Goal: Task Accomplishment & Management: Use online tool/utility

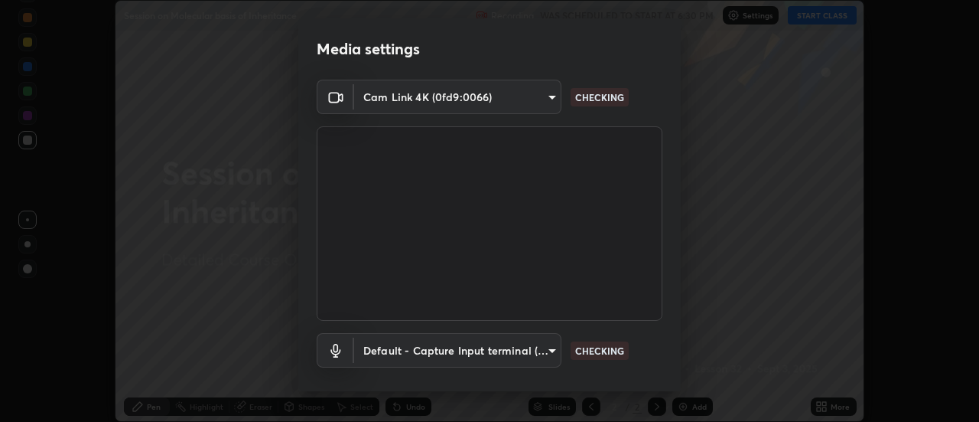
scroll to position [80, 0]
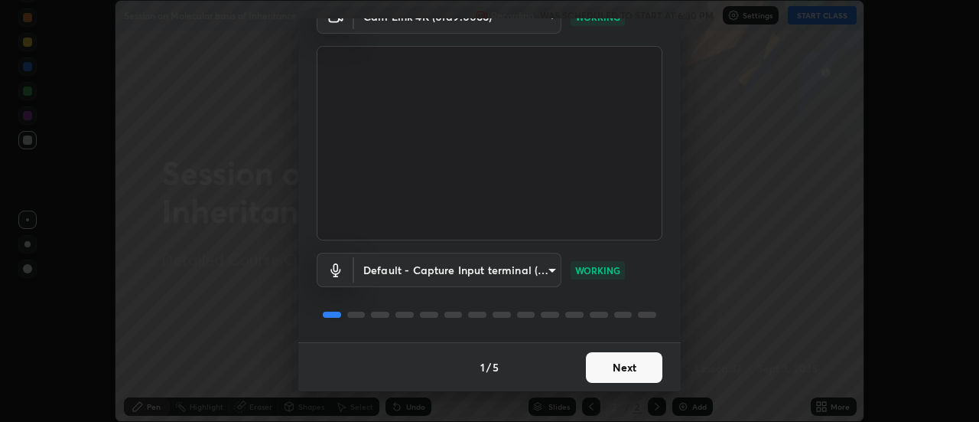
click at [606, 370] on button "Next" at bounding box center [624, 367] width 76 height 31
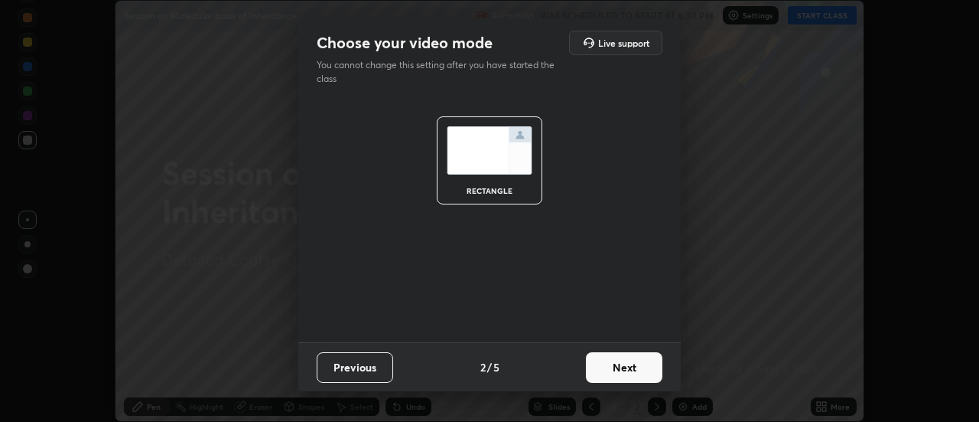
scroll to position [0, 0]
click at [613, 370] on button "Next" at bounding box center [624, 367] width 76 height 31
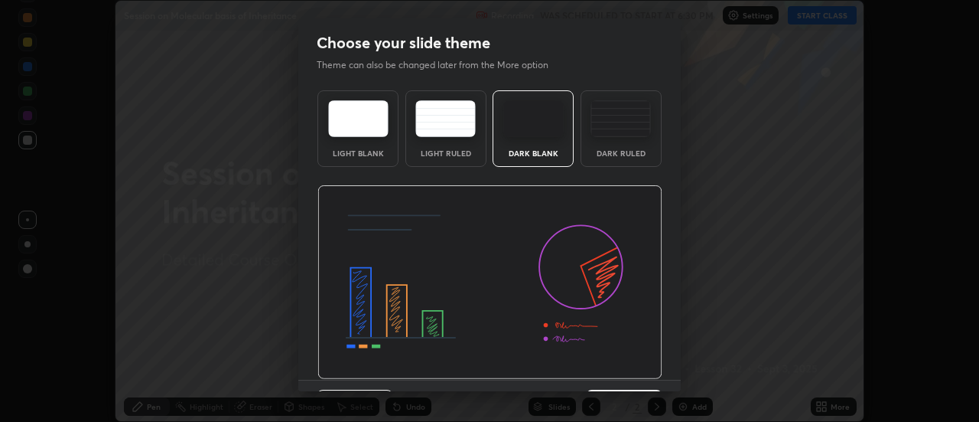
scroll to position [37, 0]
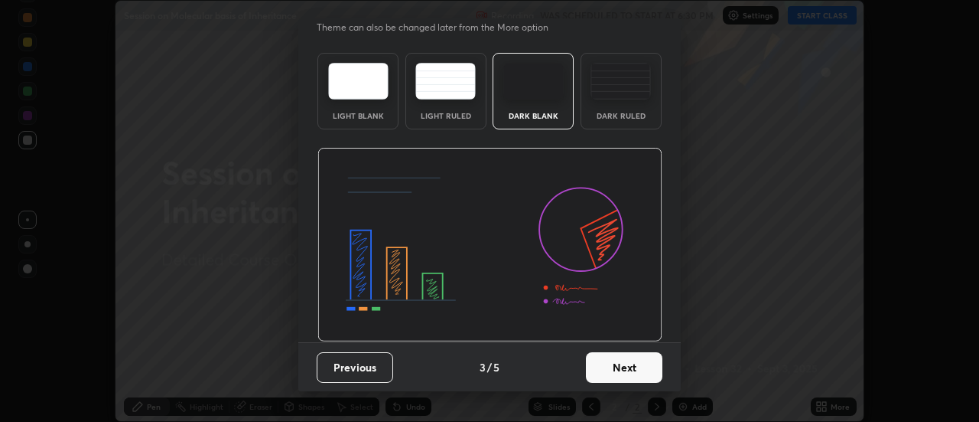
click at [614, 373] on button "Next" at bounding box center [624, 367] width 76 height 31
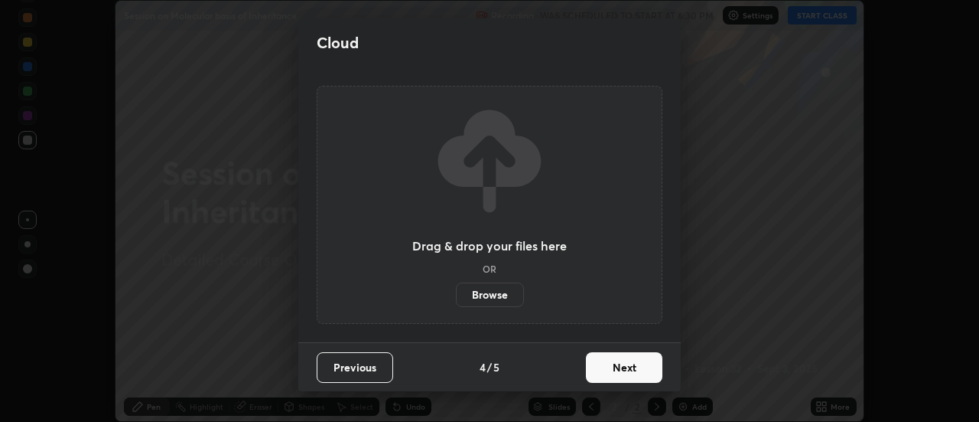
click at [608, 366] on button "Next" at bounding box center [624, 367] width 76 height 31
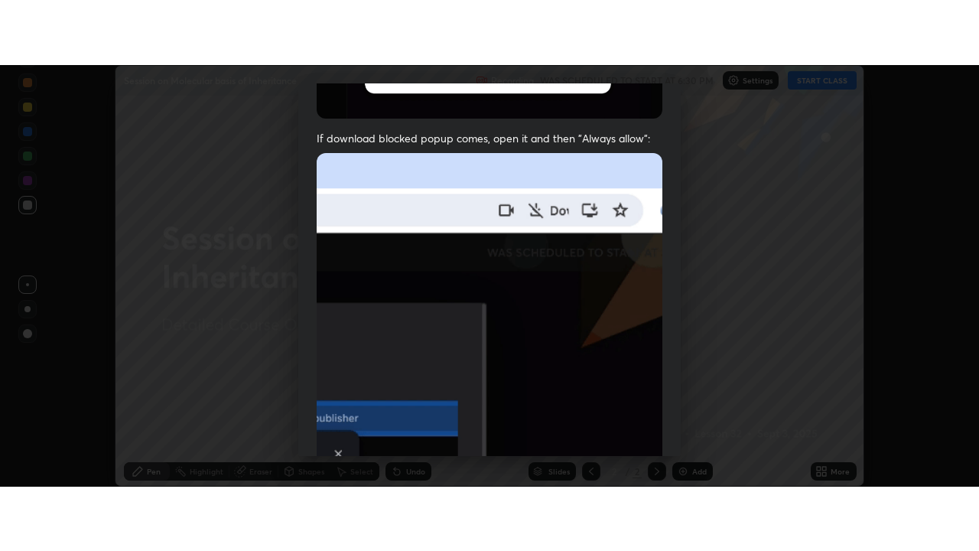
scroll to position [392, 0]
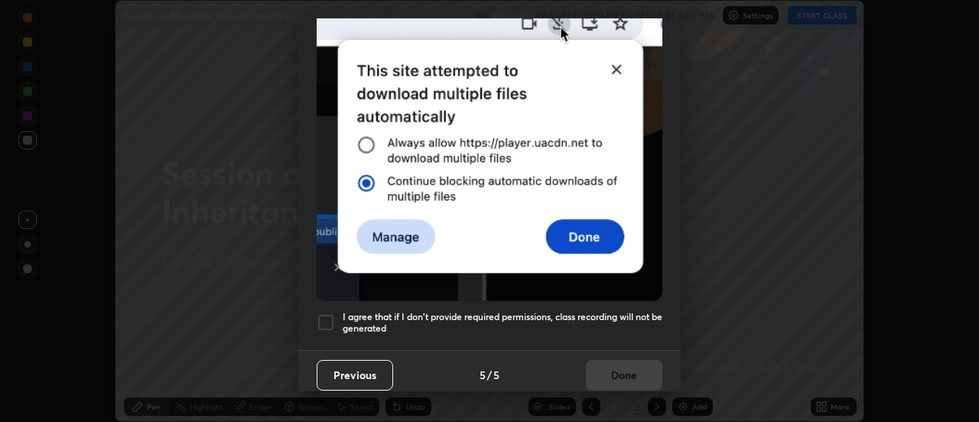
click at [324, 316] on div at bounding box center [326, 322] width 18 height 18
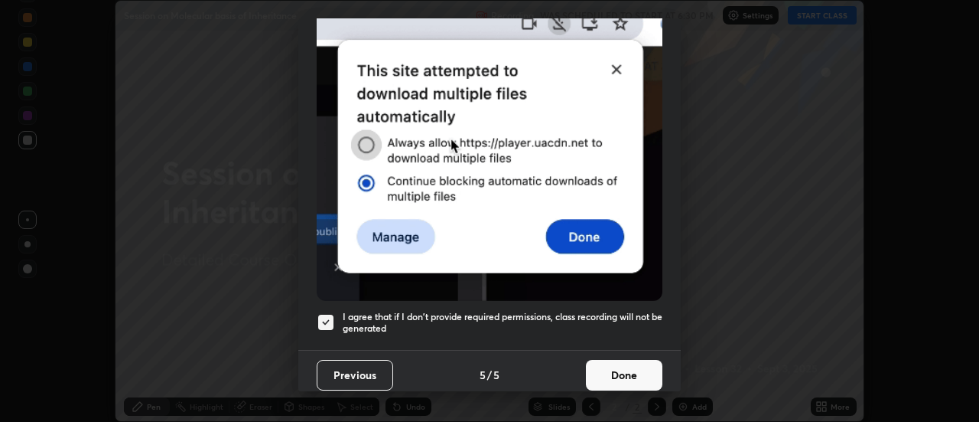
click at [625, 377] on button "Done" at bounding box center [624, 375] width 76 height 31
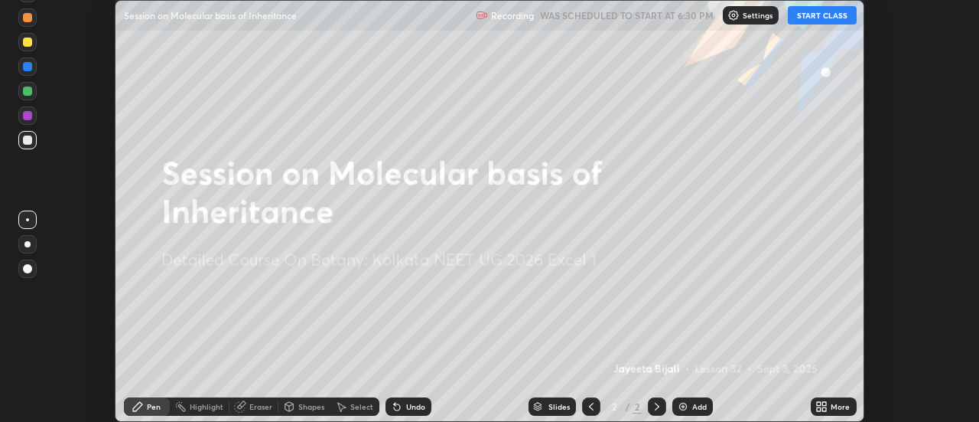
click at [829, 17] on button "START CLASS" at bounding box center [822, 15] width 69 height 18
click at [684, 408] on img at bounding box center [683, 406] width 12 height 12
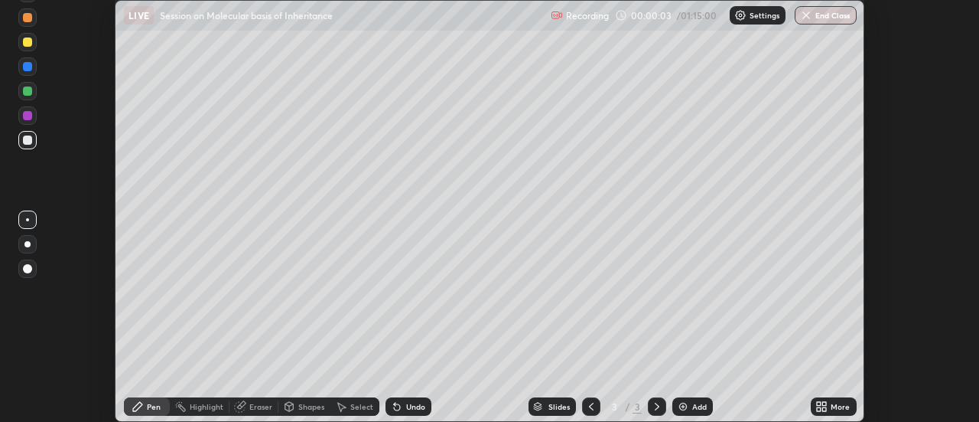
click at [826, 407] on icon at bounding box center [825, 409] width 4 height 4
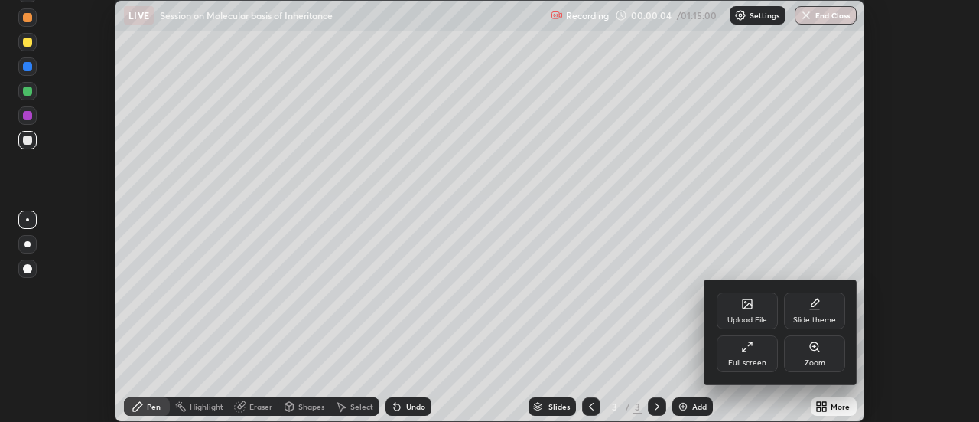
click at [753, 353] on div "Full screen" at bounding box center [747, 353] width 61 height 37
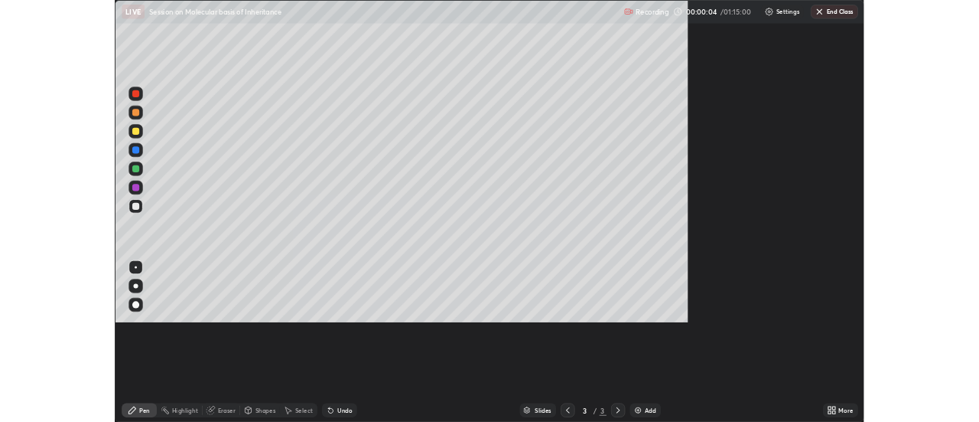
scroll to position [551, 979]
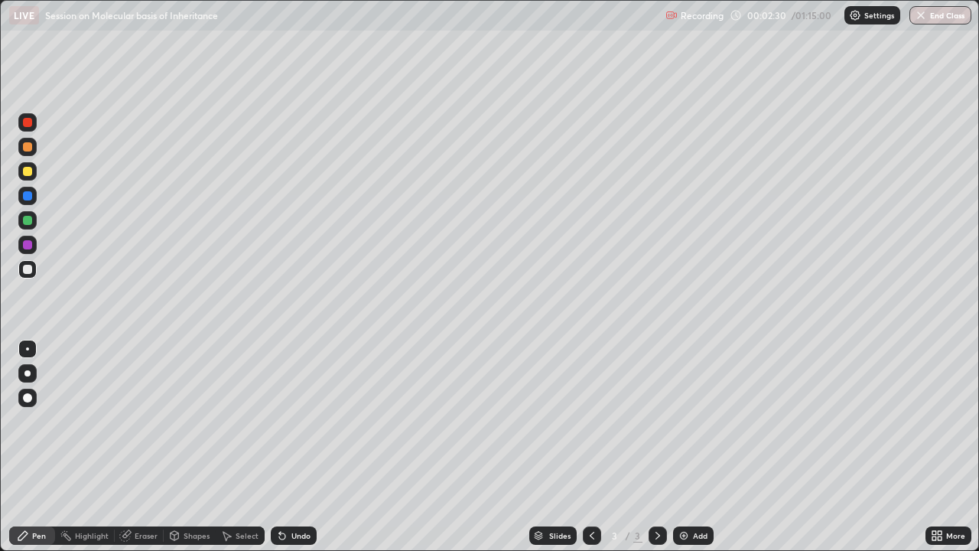
click at [28, 373] on div at bounding box center [27, 373] width 6 height 6
click at [30, 223] on div at bounding box center [27, 220] width 9 height 9
click at [30, 267] on div at bounding box center [27, 269] width 9 height 9
click at [29, 124] on div at bounding box center [27, 122] width 9 height 9
click at [28, 350] on div at bounding box center [27, 348] width 3 height 3
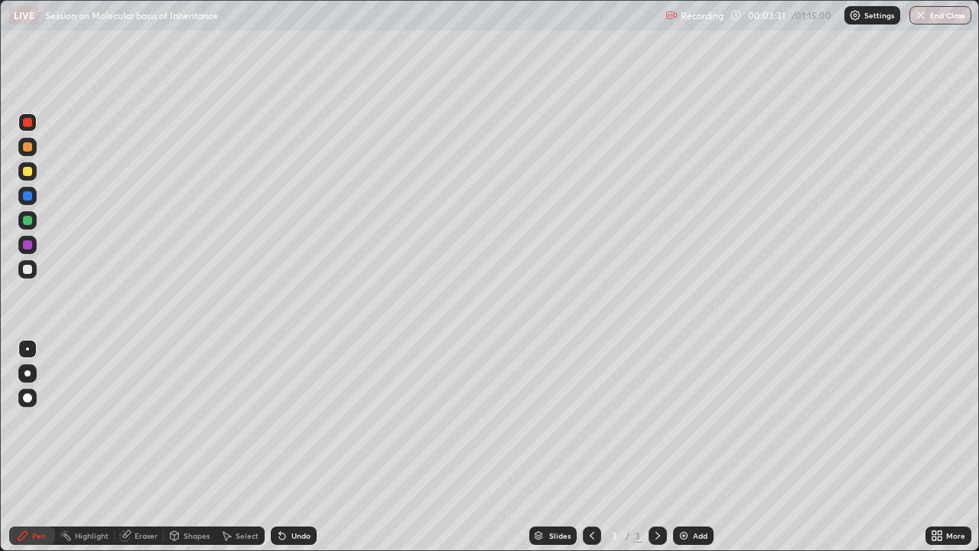
click at [292, 421] on div "Undo" at bounding box center [300, 536] width 19 height 8
click at [186, 421] on div "Shapes" at bounding box center [197, 536] width 26 height 8
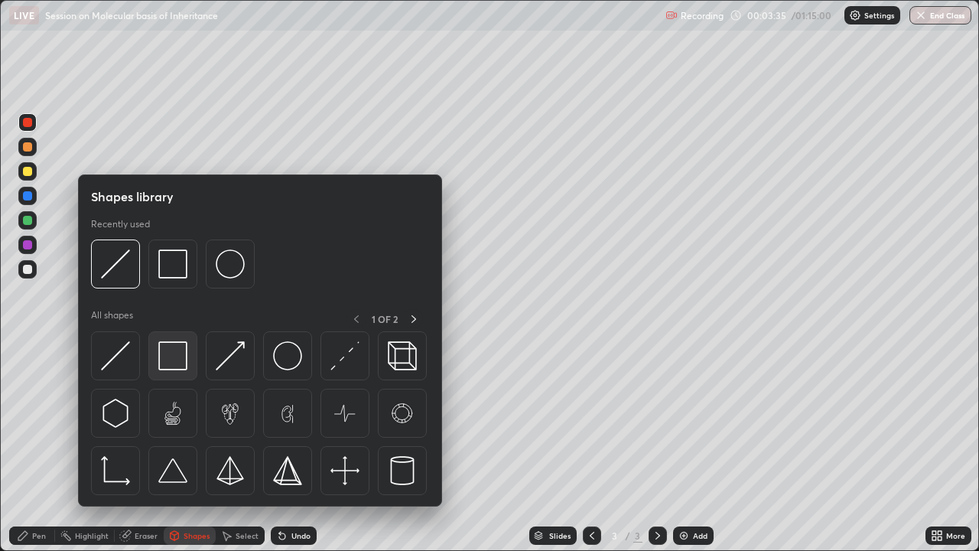
click at [176, 358] on img at bounding box center [172, 355] width 29 height 29
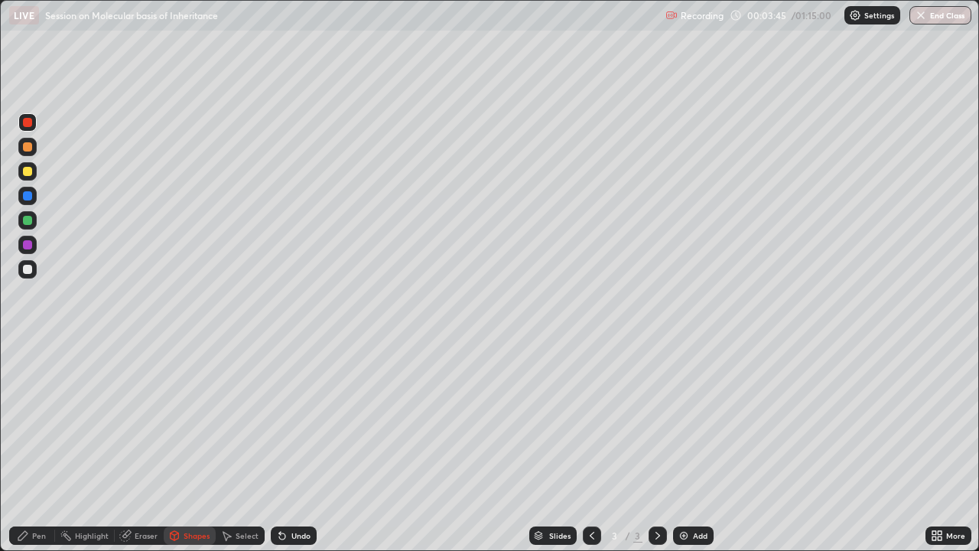
click at [38, 421] on div "Pen" at bounding box center [39, 536] width 14 height 8
click at [28, 273] on div at bounding box center [27, 269] width 9 height 9
click at [28, 372] on div at bounding box center [27, 373] width 6 height 6
click at [142, 421] on div "Eraser" at bounding box center [146, 536] width 23 height 8
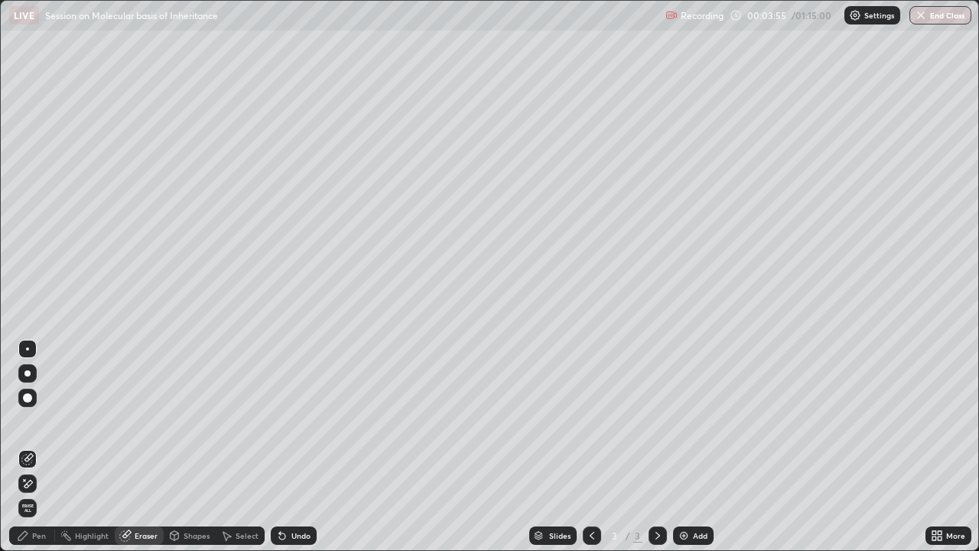
click at [32, 421] on div "Pen" at bounding box center [39, 536] width 14 height 8
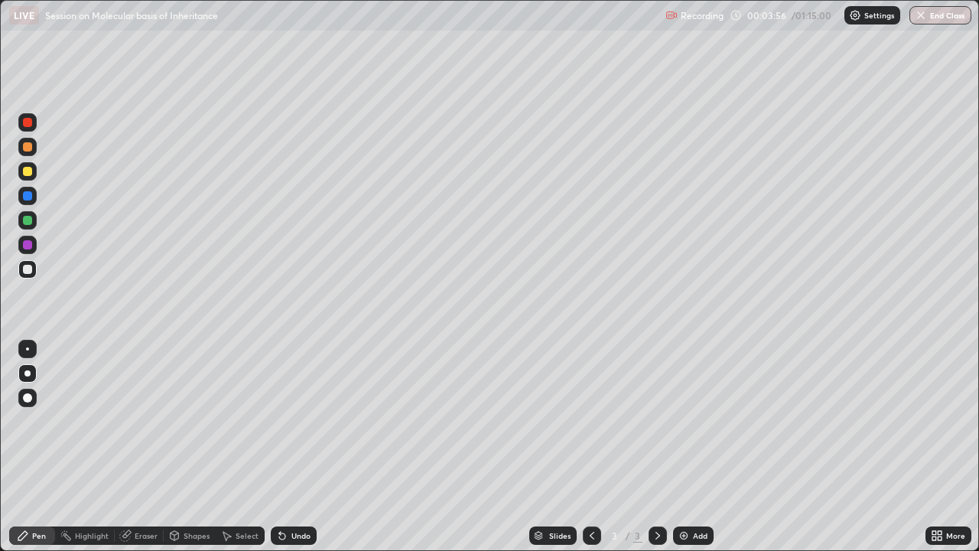
click at [31, 223] on div at bounding box center [27, 220] width 9 height 9
click at [24, 271] on div at bounding box center [27, 269] width 9 height 9
click at [291, 421] on div "Undo" at bounding box center [300, 536] width 19 height 8
click at [28, 126] on div at bounding box center [27, 122] width 9 height 9
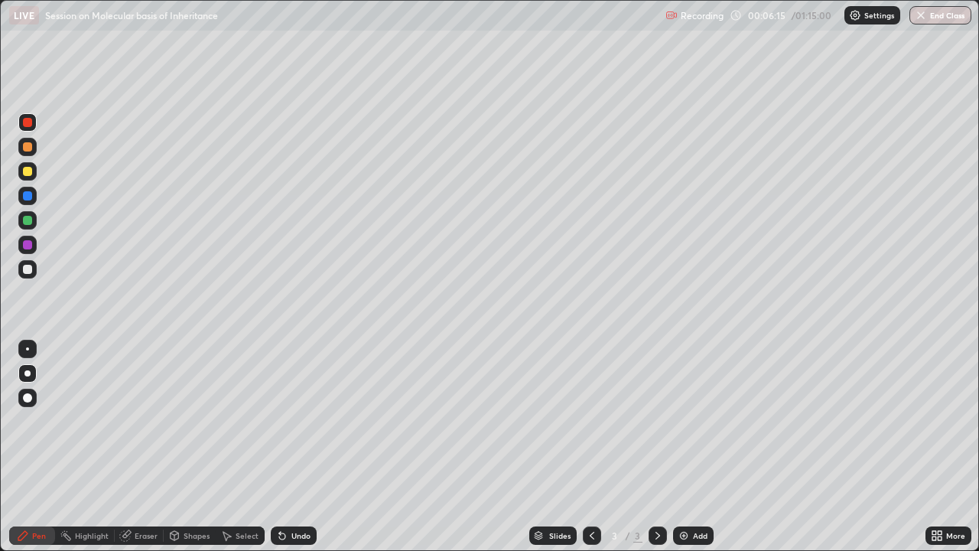
click at [29, 350] on div at bounding box center [27, 349] width 18 height 18
click at [31, 275] on div at bounding box center [27, 269] width 18 height 18
click at [29, 380] on div at bounding box center [27, 373] width 18 height 18
click at [288, 421] on div "Undo" at bounding box center [294, 535] width 46 height 18
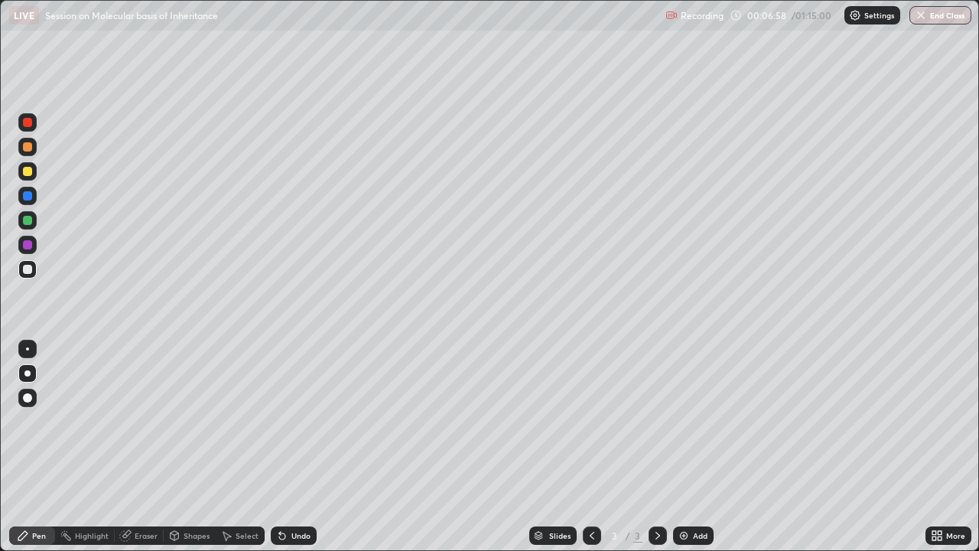
click at [288, 421] on div "Undo" at bounding box center [294, 535] width 46 height 18
click at [291, 421] on div "Undo" at bounding box center [300, 536] width 19 height 8
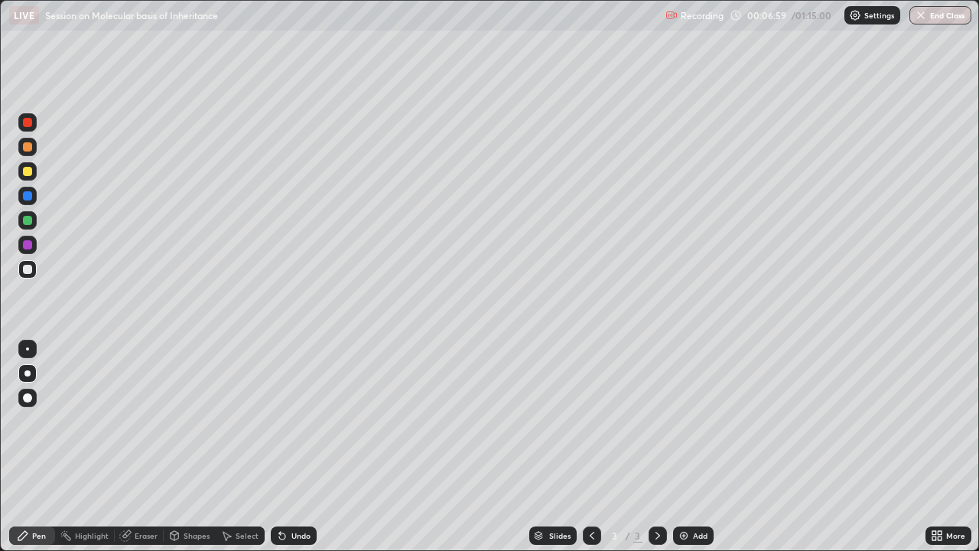
click at [287, 421] on div "Undo" at bounding box center [294, 535] width 46 height 18
click at [288, 421] on div "Undo" at bounding box center [294, 535] width 46 height 18
click at [291, 421] on div "Undo" at bounding box center [300, 536] width 19 height 8
click at [288, 421] on div "Undo" at bounding box center [294, 535] width 46 height 18
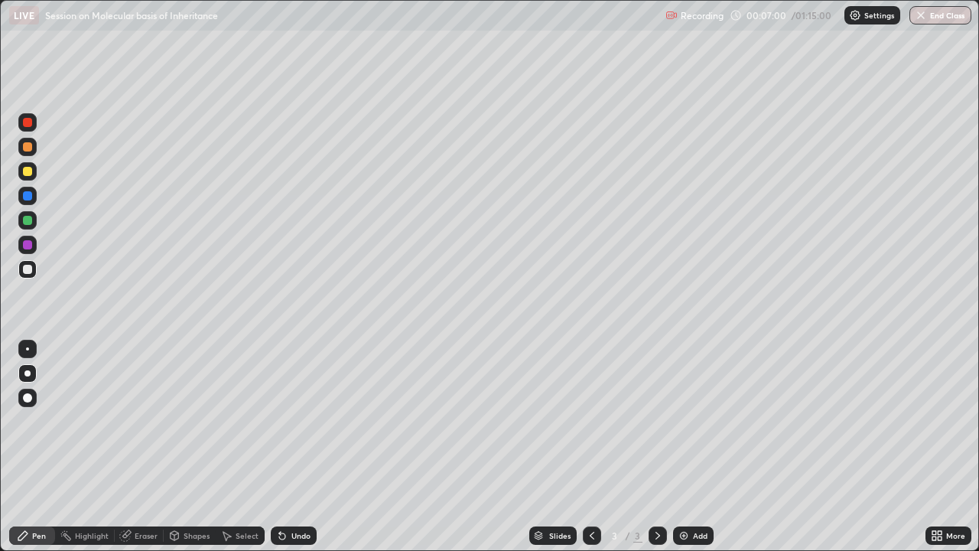
click at [287, 421] on div "Undo" at bounding box center [294, 535] width 46 height 18
click at [283, 421] on icon at bounding box center [282, 535] width 12 height 12
click at [286, 421] on icon at bounding box center [282, 535] width 12 height 12
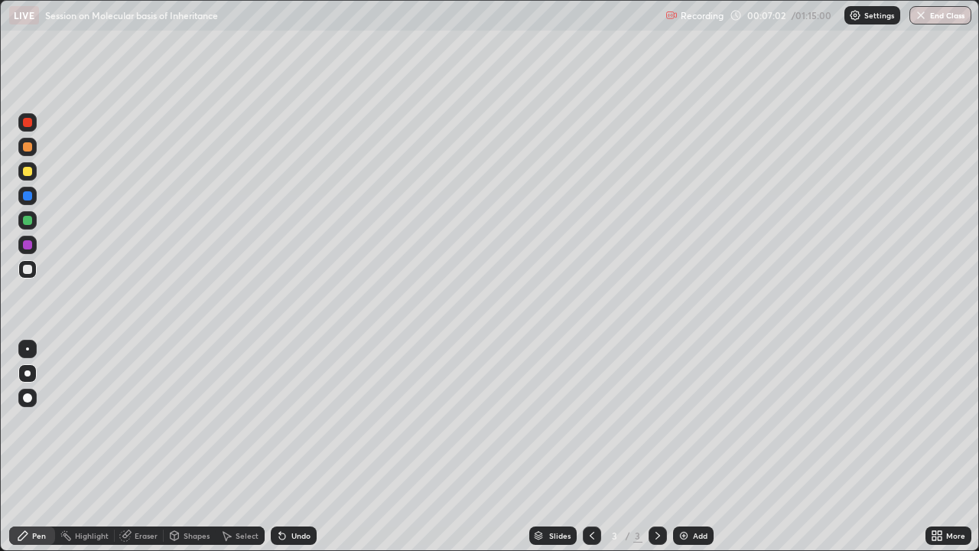
click at [287, 421] on div "Undo" at bounding box center [294, 535] width 46 height 18
click at [280, 421] on icon at bounding box center [282, 536] width 6 height 6
click at [286, 421] on icon at bounding box center [282, 535] width 12 height 12
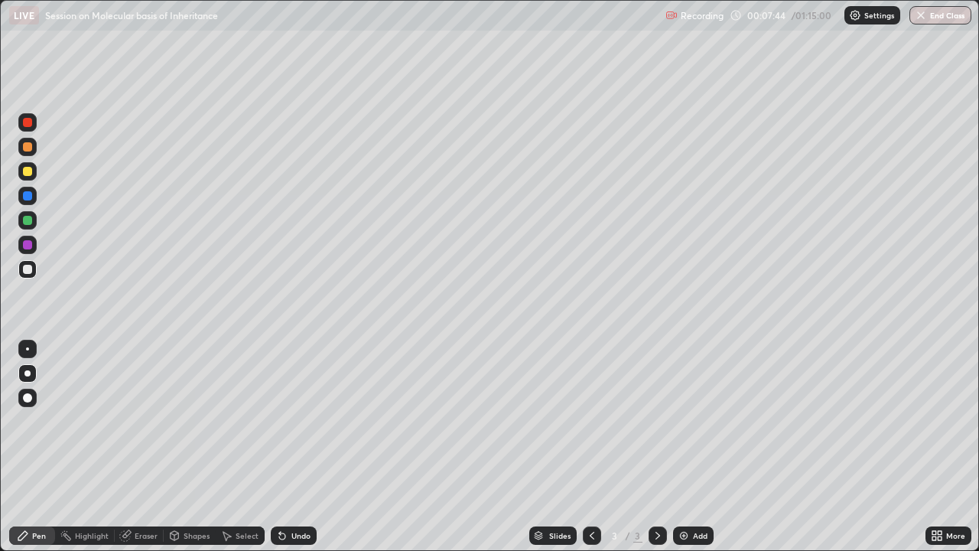
click at [31, 130] on div at bounding box center [27, 122] width 18 height 18
click at [299, 421] on div "Undo" at bounding box center [300, 536] width 19 height 8
click at [293, 421] on div "Undo" at bounding box center [294, 535] width 46 height 18
click at [292, 421] on div "Undo" at bounding box center [294, 535] width 46 height 18
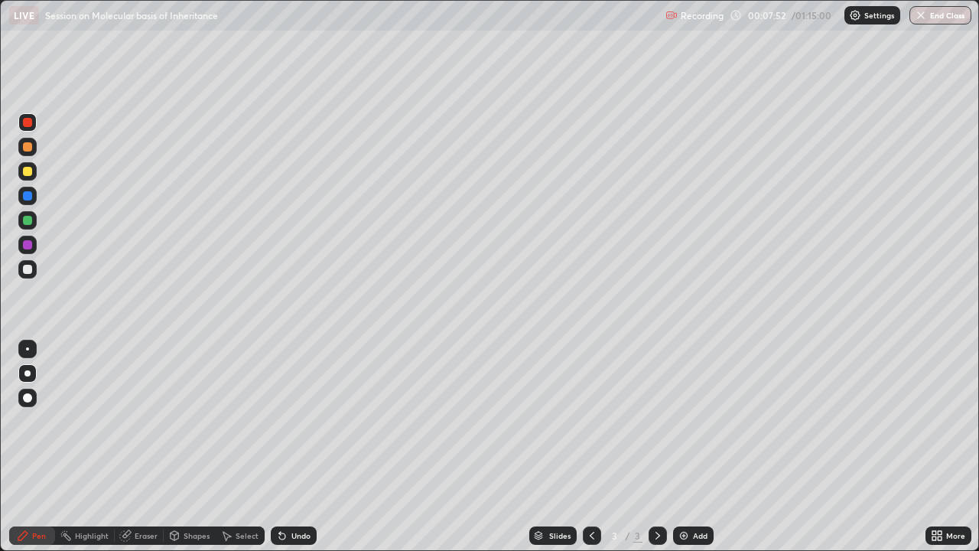
click at [293, 421] on div "Undo" at bounding box center [300, 536] width 19 height 8
click at [288, 421] on div "Undo" at bounding box center [294, 535] width 46 height 18
click at [291, 421] on div "Undo" at bounding box center [294, 535] width 46 height 18
click at [291, 421] on div "Undo" at bounding box center [300, 536] width 19 height 8
click at [28, 348] on div at bounding box center [27, 348] width 3 height 3
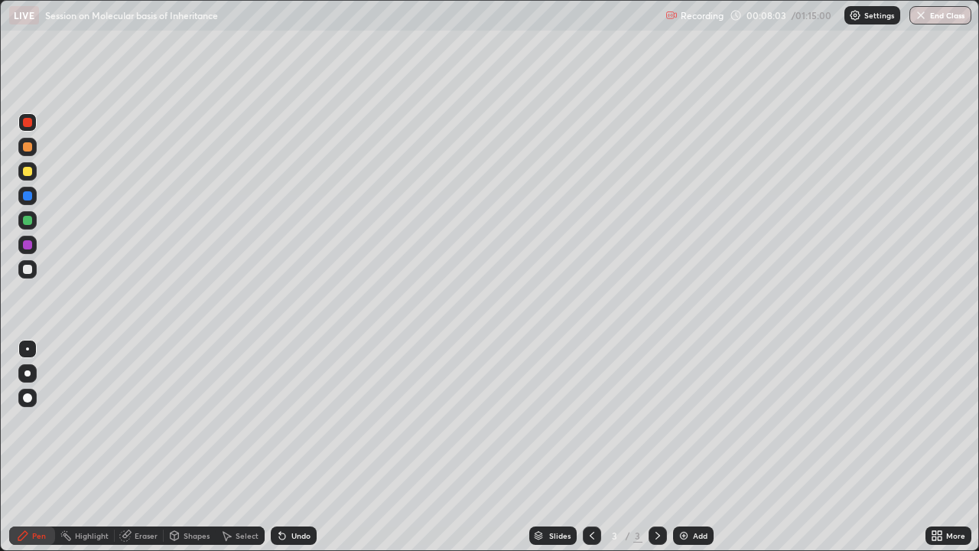
click at [286, 421] on div "Undo" at bounding box center [294, 535] width 46 height 18
click at [28, 223] on div at bounding box center [27, 220] width 9 height 9
click at [28, 123] on div at bounding box center [27, 122] width 9 height 9
click at [29, 270] on div at bounding box center [27, 269] width 9 height 9
click at [283, 421] on icon at bounding box center [282, 536] width 6 height 6
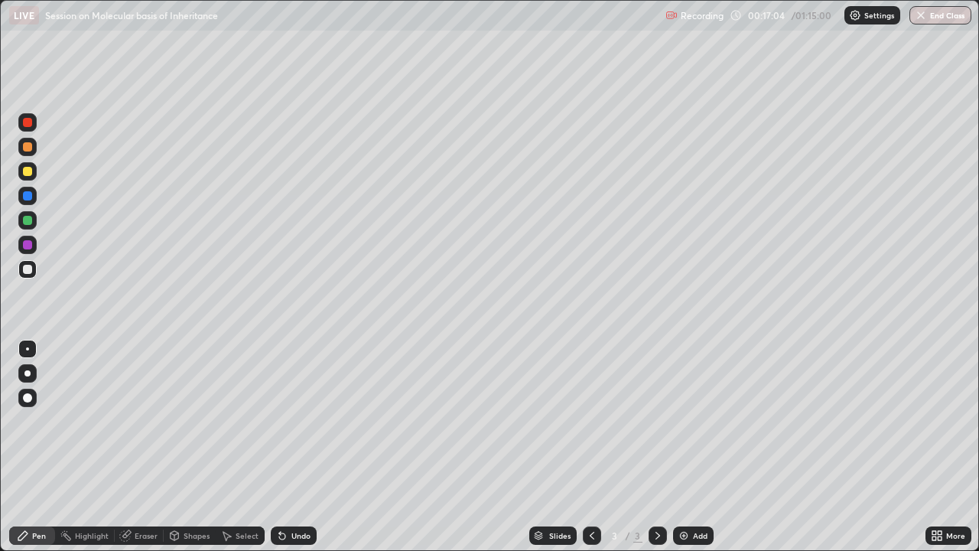
click at [285, 421] on icon at bounding box center [282, 535] width 12 height 12
click at [288, 421] on div "Undo" at bounding box center [294, 535] width 46 height 18
click at [683, 421] on img at bounding box center [684, 535] width 12 height 12
click at [26, 374] on div at bounding box center [27, 373] width 6 height 6
click at [591, 421] on icon at bounding box center [592, 536] width 5 height 8
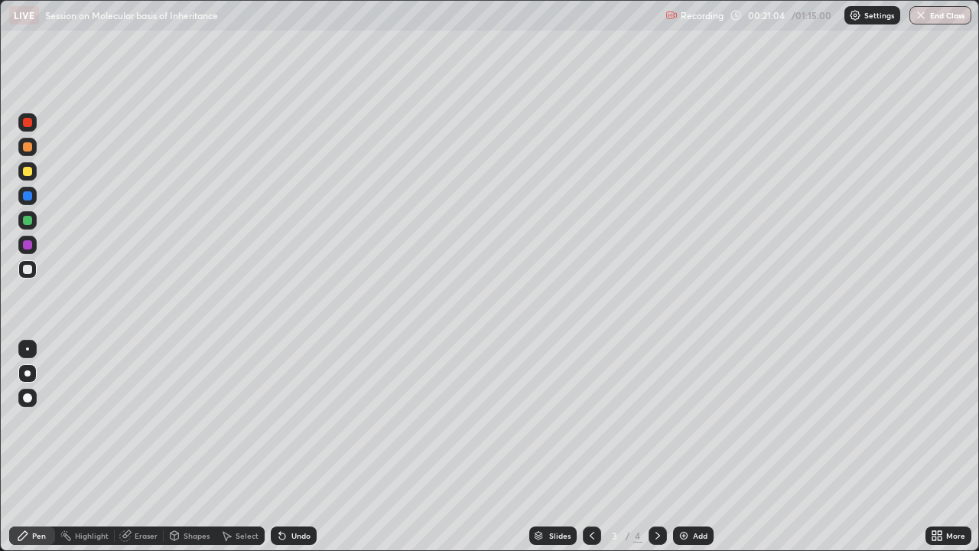
click at [656, 421] on icon at bounding box center [658, 535] width 12 height 12
click at [78, 421] on div "Highlight" at bounding box center [92, 536] width 34 height 8
click at [591, 421] on icon at bounding box center [592, 535] width 12 height 12
click at [664, 421] on div at bounding box center [658, 535] width 18 height 18
click at [591, 421] on icon at bounding box center [592, 535] width 12 height 12
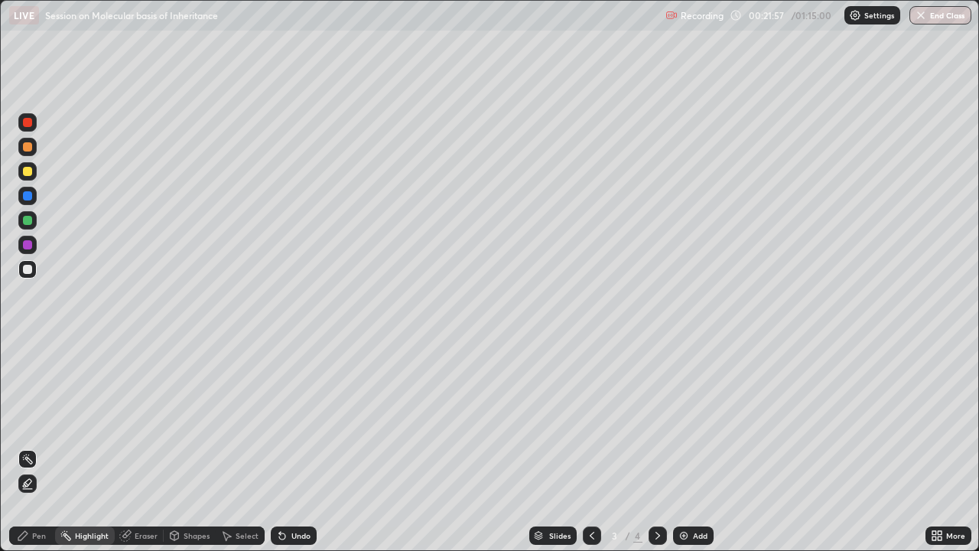
click at [656, 421] on icon at bounding box center [658, 535] width 12 height 12
click at [25, 421] on icon at bounding box center [22, 535] width 9 height 9
click at [128, 421] on icon at bounding box center [126, 534] width 8 height 8
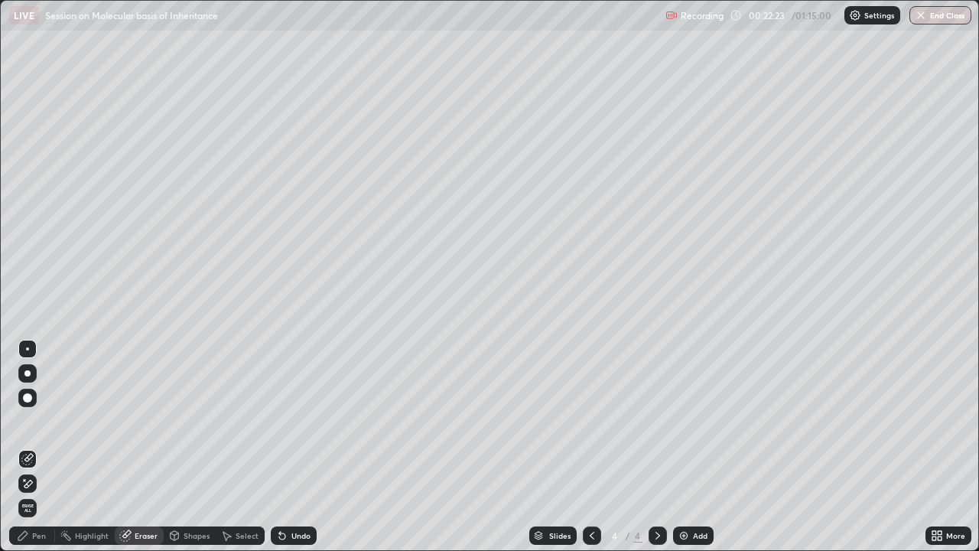
click at [34, 421] on div "Pen" at bounding box center [39, 536] width 14 height 8
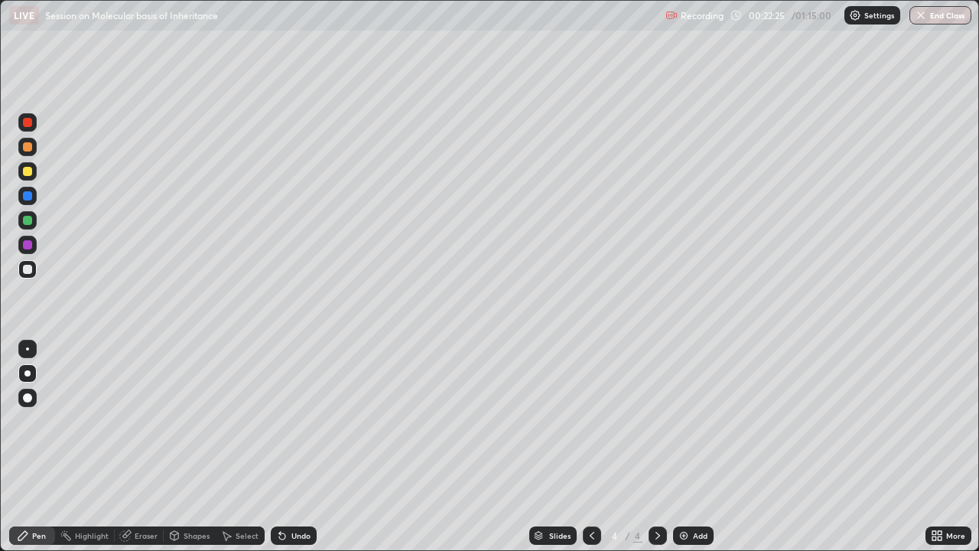
click at [28, 124] on div at bounding box center [27, 122] width 9 height 9
click at [583, 421] on div at bounding box center [592, 535] width 18 height 18
click at [656, 421] on icon at bounding box center [658, 535] width 12 height 12
click at [28, 351] on div at bounding box center [27, 349] width 18 height 18
click at [31, 153] on div at bounding box center [27, 147] width 18 height 18
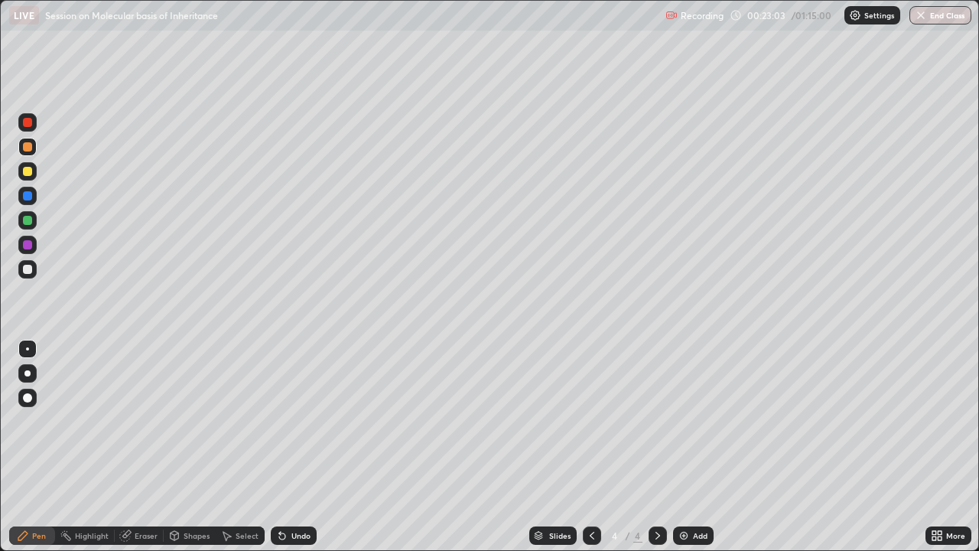
click at [291, 421] on div "Undo" at bounding box center [294, 535] width 46 height 18
click at [291, 421] on div "Undo" at bounding box center [300, 536] width 19 height 8
click at [297, 421] on div "Undo" at bounding box center [294, 535] width 46 height 18
click at [91, 421] on div "Highlight" at bounding box center [92, 536] width 34 height 8
click at [36, 421] on div "Pen" at bounding box center [39, 536] width 14 height 8
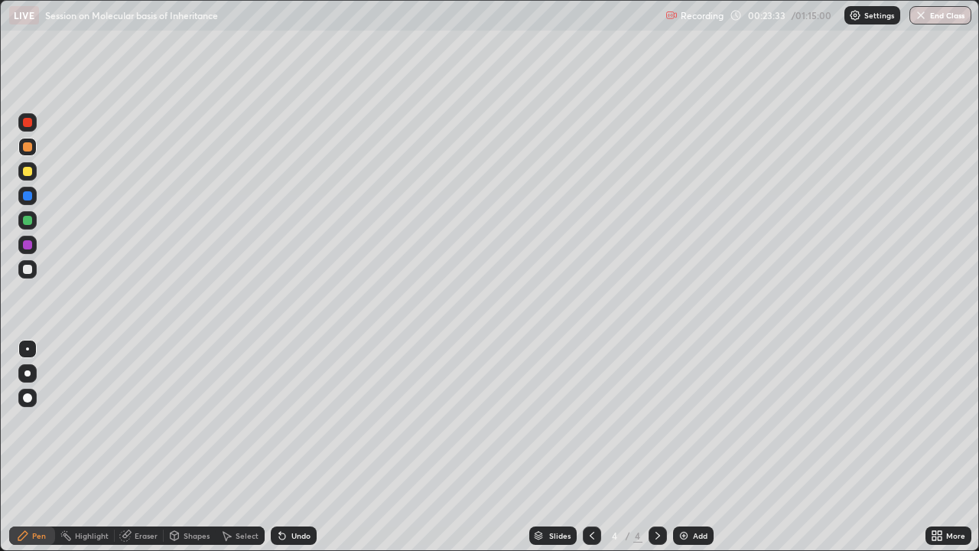
click at [31, 130] on div at bounding box center [27, 122] width 18 height 18
click at [88, 421] on div "Highlight" at bounding box center [92, 536] width 34 height 8
click at [31, 421] on div "Pen" at bounding box center [32, 535] width 46 height 18
click at [29, 150] on div at bounding box center [27, 146] width 9 height 9
click at [291, 421] on div "Undo" at bounding box center [300, 536] width 19 height 8
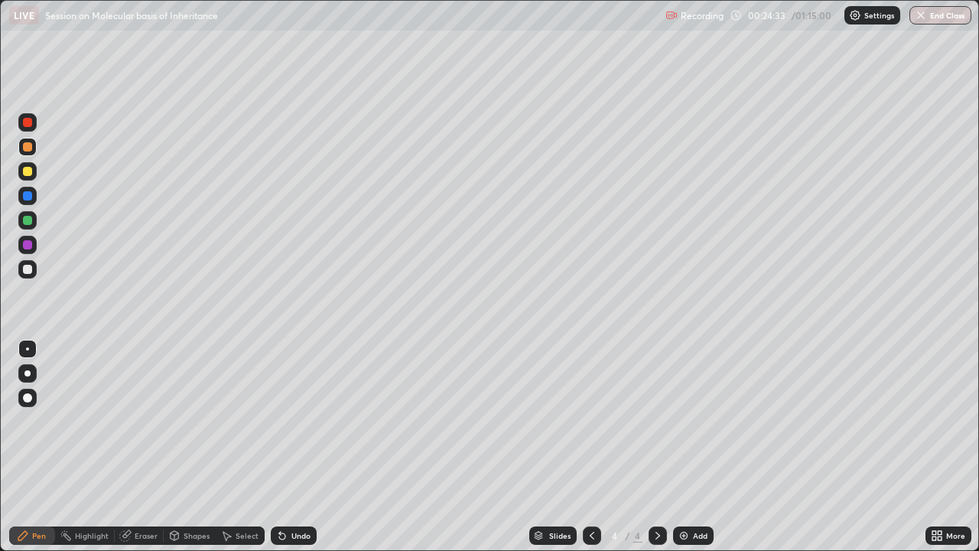
click at [28, 246] on div at bounding box center [27, 244] width 9 height 9
click at [26, 373] on div at bounding box center [27, 373] width 6 height 6
click at [25, 266] on div at bounding box center [27, 269] width 9 height 9
click at [285, 421] on icon at bounding box center [282, 535] width 12 height 12
click at [280, 421] on icon at bounding box center [282, 536] width 6 height 6
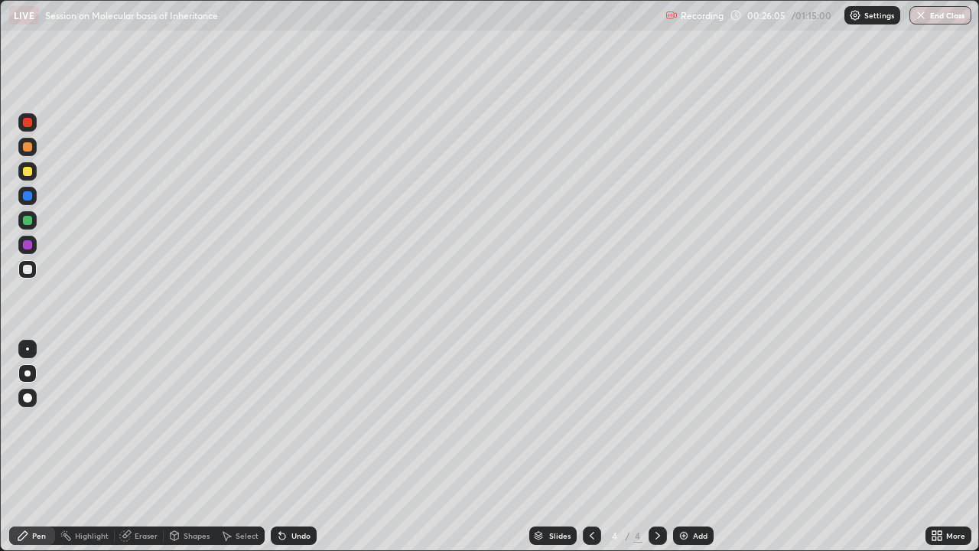
click at [286, 421] on div "Undo" at bounding box center [294, 535] width 46 height 18
click at [28, 171] on div at bounding box center [27, 171] width 9 height 9
click at [25, 269] on div at bounding box center [27, 269] width 9 height 9
click at [26, 355] on div at bounding box center [27, 349] width 18 height 18
click at [285, 421] on icon at bounding box center [282, 535] width 12 height 12
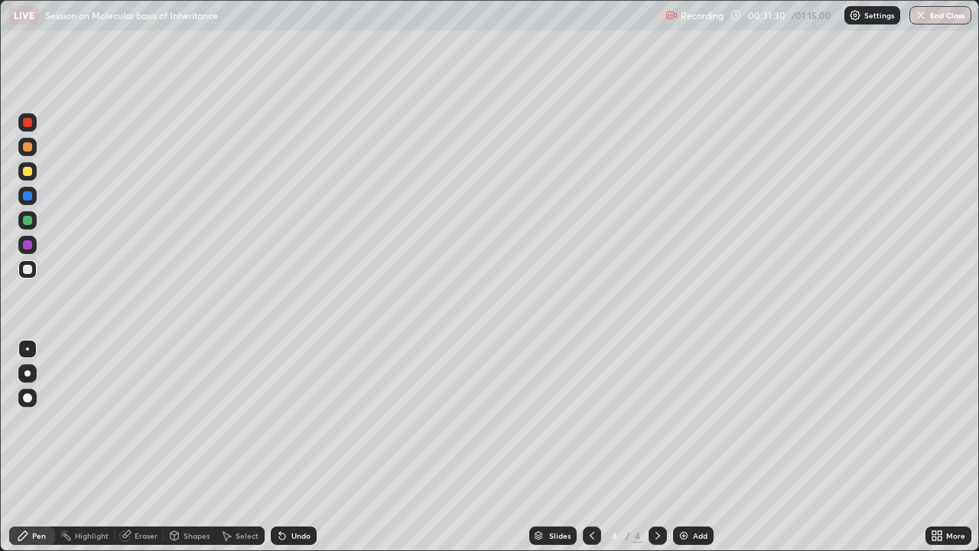
click at [288, 421] on div "Undo" at bounding box center [294, 535] width 46 height 18
click at [591, 421] on icon at bounding box center [592, 536] width 5 height 8
click at [656, 421] on icon at bounding box center [658, 535] width 12 height 12
click at [291, 421] on div "Undo" at bounding box center [300, 536] width 19 height 8
click at [683, 421] on img at bounding box center [684, 535] width 12 height 12
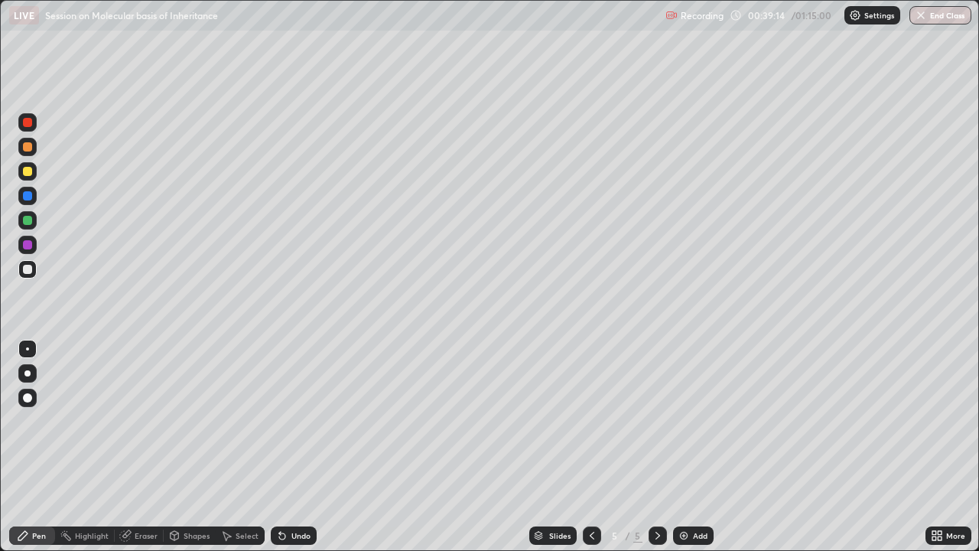
click at [26, 369] on div at bounding box center [27, 373] width 18 height 18
click at [31, 347] on div at bounding box center [27, 349] width 18 height 18
click at [24, 372] on div at bounding box center [27, 373] width 6 height 6
click at [30, 351] on div at bounding box center [27, 349] width 18 height 18
click at [28, 243] on div at bounding box center [27, 244] width 9 height 9
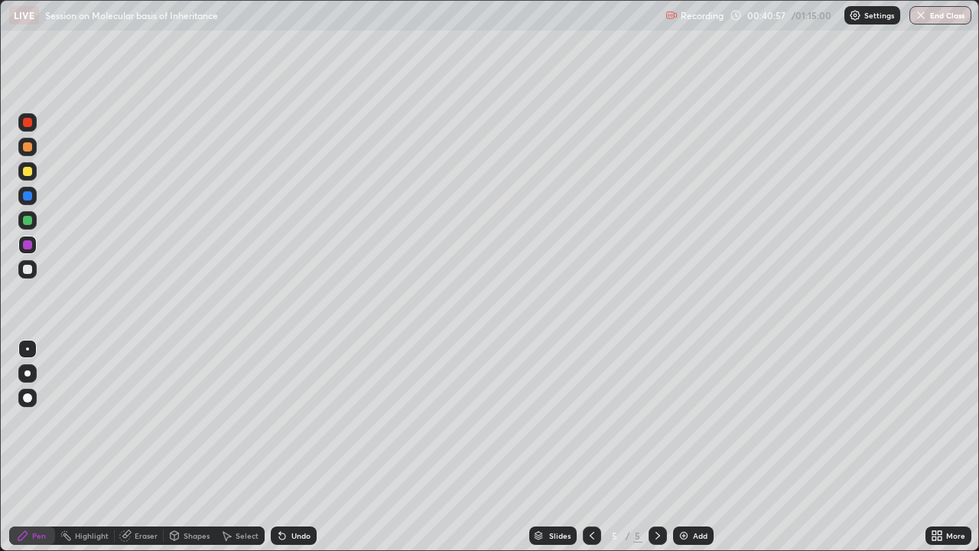
click at [27, 272] on div at bounding box center [27, 269] width 9 height 9
click at [32, 125] on div at bounding box center [27, 122] width 18 height 18
click at [28, 151] on div at bounding box center [27, 146] width 9 height 9
click at [28, 372] on div at bounding box center [27, 373] width 6 height 6
click at [27, 393] on div at bounding box center [27, 397] width 9 height 9
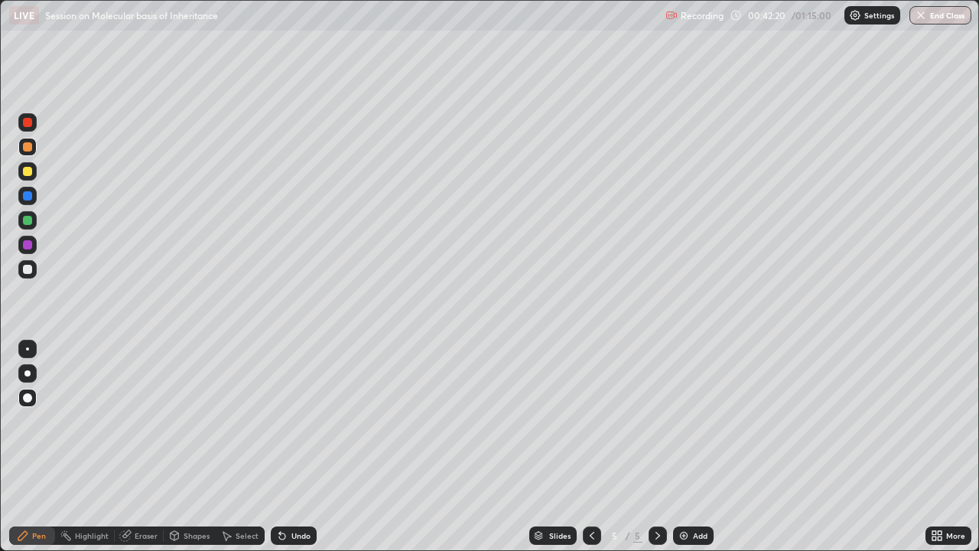
click at [25, 223] on div at bounding box center [27, 220] width 9 height 9
click at [30, 368] on div at bounding box center [27, 373] width 18 height 18
click at [30, 148] on div at bounding box center [27, 146] width 9 height 9
click at [67, 421] on rect at bounding box center [67, 537] width 8 height 8
click at [29, 223] on div at bounding box center [27, 220] width 9 height 9
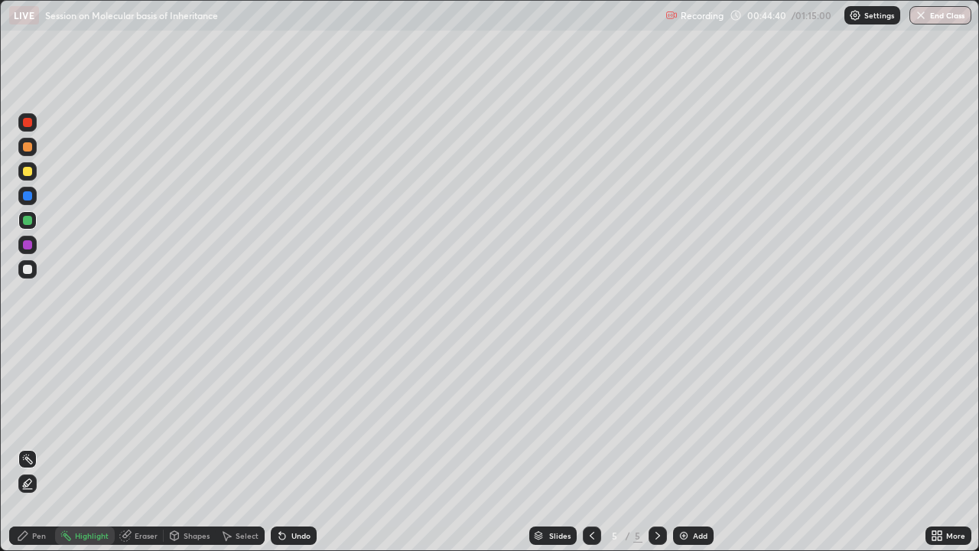
click at [31, 421] on div "Pen" at bounding box center [32, 535] width 46 height 18
click at [31, 129] on div at bounding box center [27, 122] width 18 height 18
click at [291, 421] on div "Undo" at bounding box center [300, 536] width 19 height 8
click at [295, 421] on div "Undo" at bounding box center [300, 536] width 19 height 8
click at [296, 421] on div "Undo" at bounding box center [300, 536] width 19 height 8
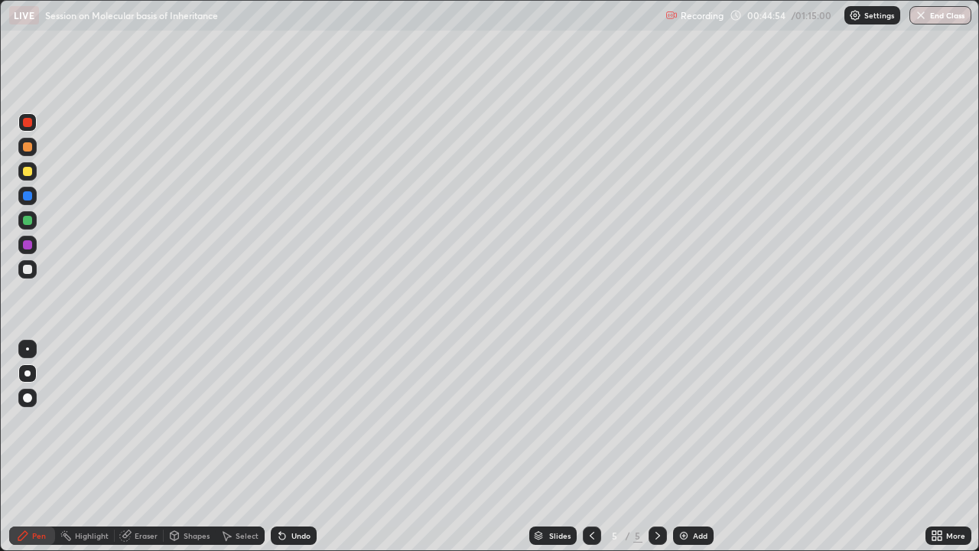
click at [298, 421] on div "Undo" at bounding box center [300, 536] width 19 height 8
click at [300, 421] on div "Undo" at bounding box center [300, 536] width 19 height 8
click at [304, 421] on div "Undo" at bounding box center [294, 535] width 46 height 18
click at [302, 421] on div "Undo" at bounding box center [300, 536] width 19 height 8
click at [301, 421] on div "Undo" at bounding box center [300, 536] width 19 height 8
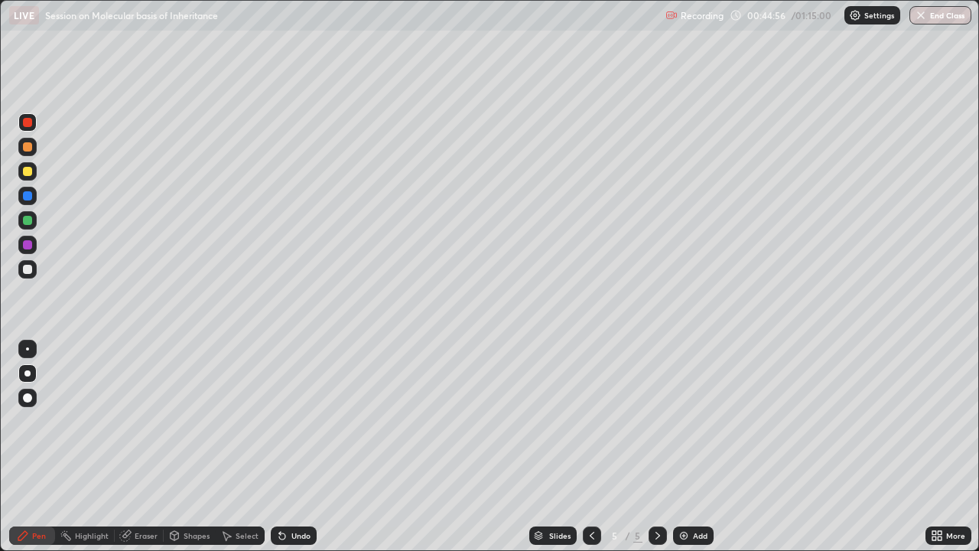
click at [302, 421] on div "Undo" at bounding box center [300, 536] width 19 height 8
click at [305, 421] on div "Undo" at bounding box center [300, 536] width 19 height 8
click at [295, 421] on div "Undo" at bounding box center [300, 536] width 19 height 8
click at [26, 268] on div at bounding box center [27, 269] width 9 height 9
click at [31, 223] on div at bounding box center [27, 220] width 9 height 9
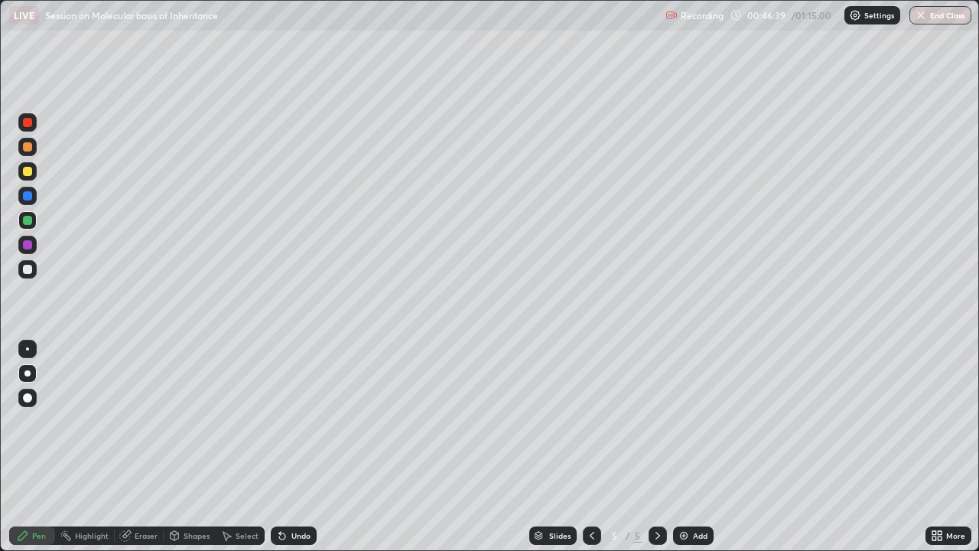
click at [24, 271] on div at bounding box center [27, 269] width 9 height 9
click at [28, 396] on div at bounding box center [27, 397] width 9 height 9
click at [33, 246] on div at bounding box center [27, 245] width 18 height 18
click at [29, 350] on div at bounding box center [27, 349] width 18 height 18
click at [29, 272] on div at bounding box center [27, 269] width 9 height 9
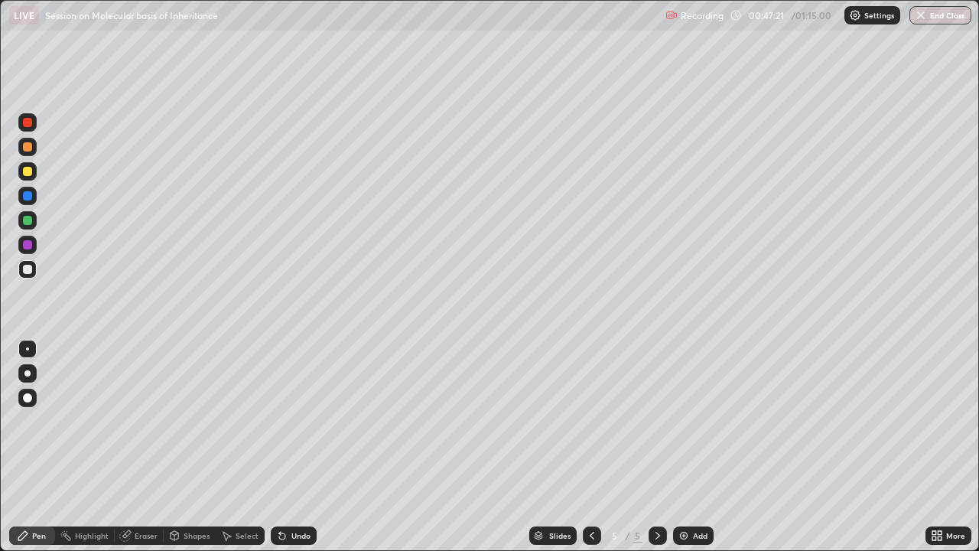
click at [28, 395] on div at bounding box center [27, 397] width 9 height 9
click at [28, 221] on div at bounding box center [27, 220] width 9 height 9
click at [945, 11] on button "End Class" at bounding box center [941, 15] width 62 height 18
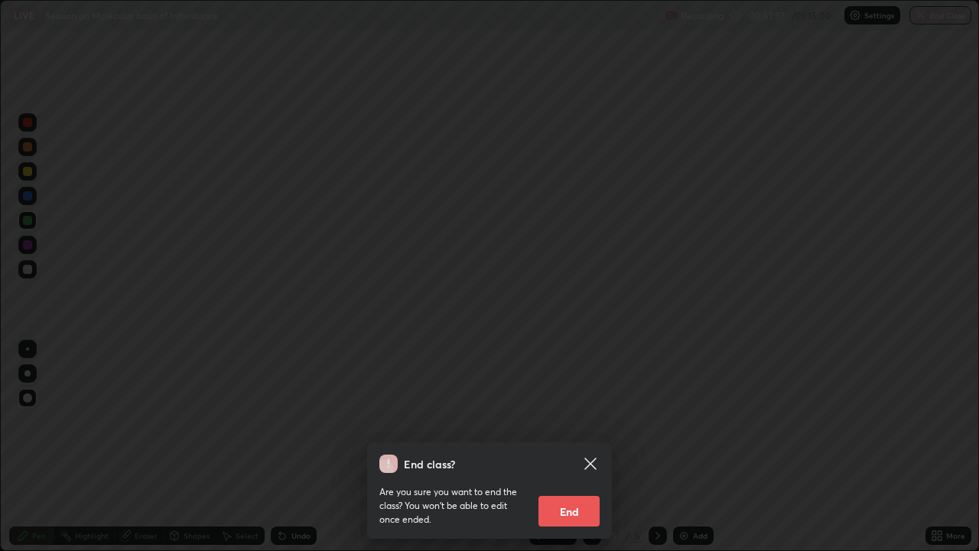
click at [571, 421] on button "End" at bounding box center [569, 511] width 61 height 31
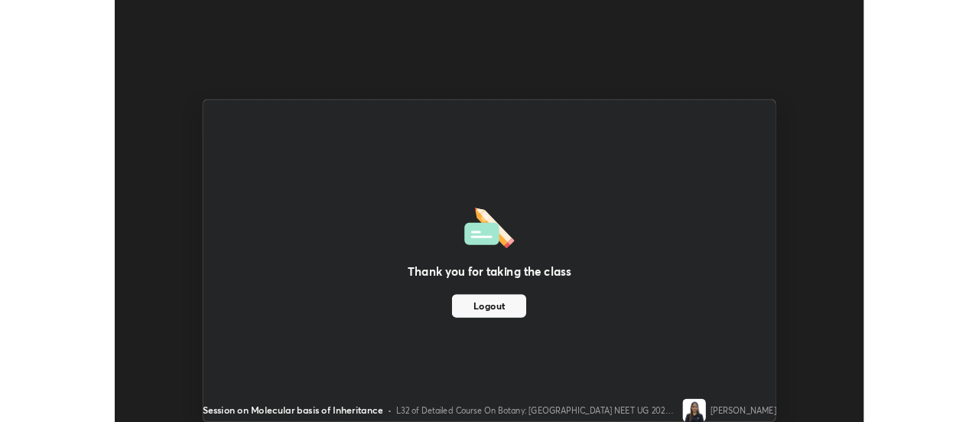
scroll to position [76076, 75518]
